Goal: Navigation & Orientation: Find specific page/section

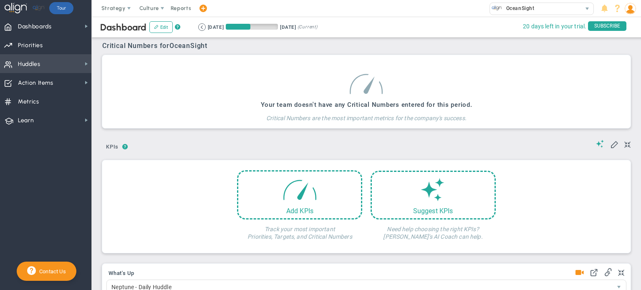
click at [40, 58] on span "Huddles Huddles" at bounding box center [45, 63] width 91 height 19
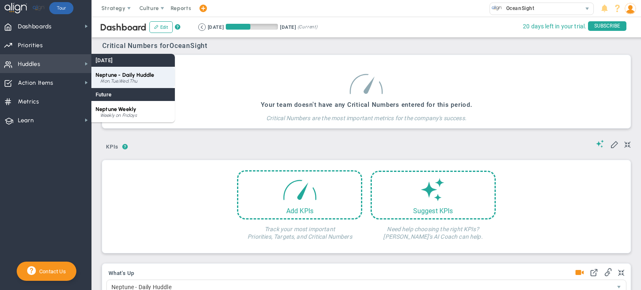
click at [110, 78] on span "Neptune - Daily Huddle" at bounding box center [125, 75] width 59 height 6
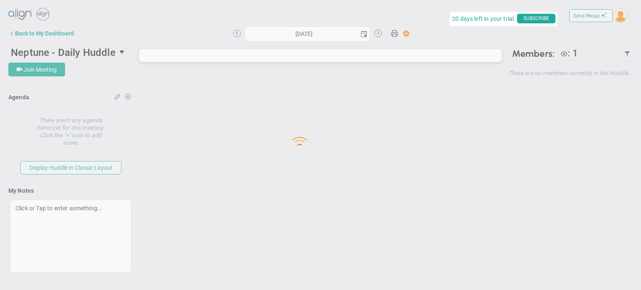
type input "[DATE]"
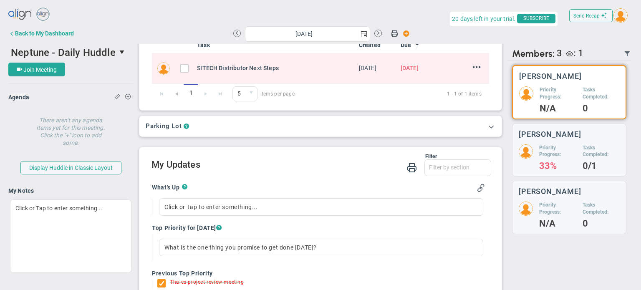
scroll to position [155, 0]
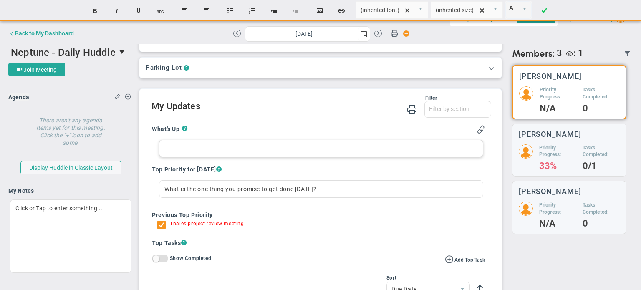
click at [189, 149] on div at bounding box center [321, 149] width 324 height 18
click at [203, 192] on div at bounding box center [321, 189] width 324 height 18
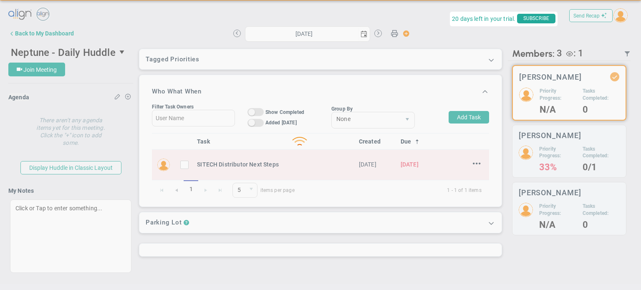
scroll to position [0, 0]
click at [258, 231] on div "Tagged OKRs Tagged Priorities This Huddle doesn’t have a tag. Tagged OKRs Tagge…" at bounding box center [320, 166] width 375 height 245
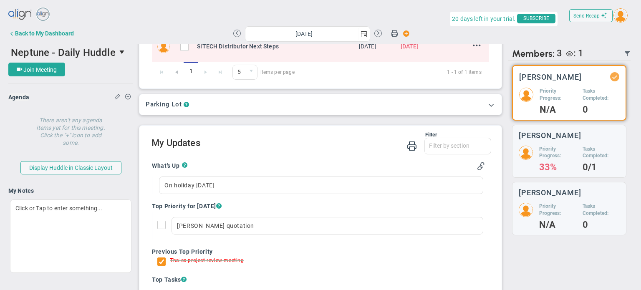
scroll to position [115, 0]
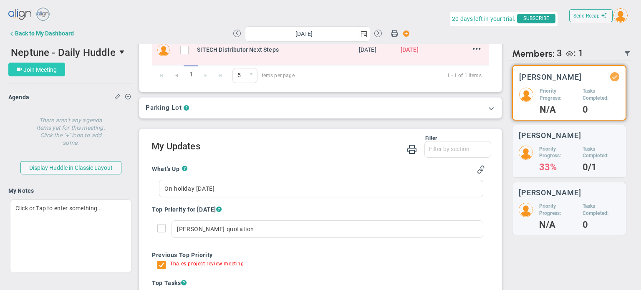
click at [55, 66] on span "Join Meeting" at bounding box center [39, 69] width 33 height 7
